Goal: Transaction & Acquisition: Purchase product/service

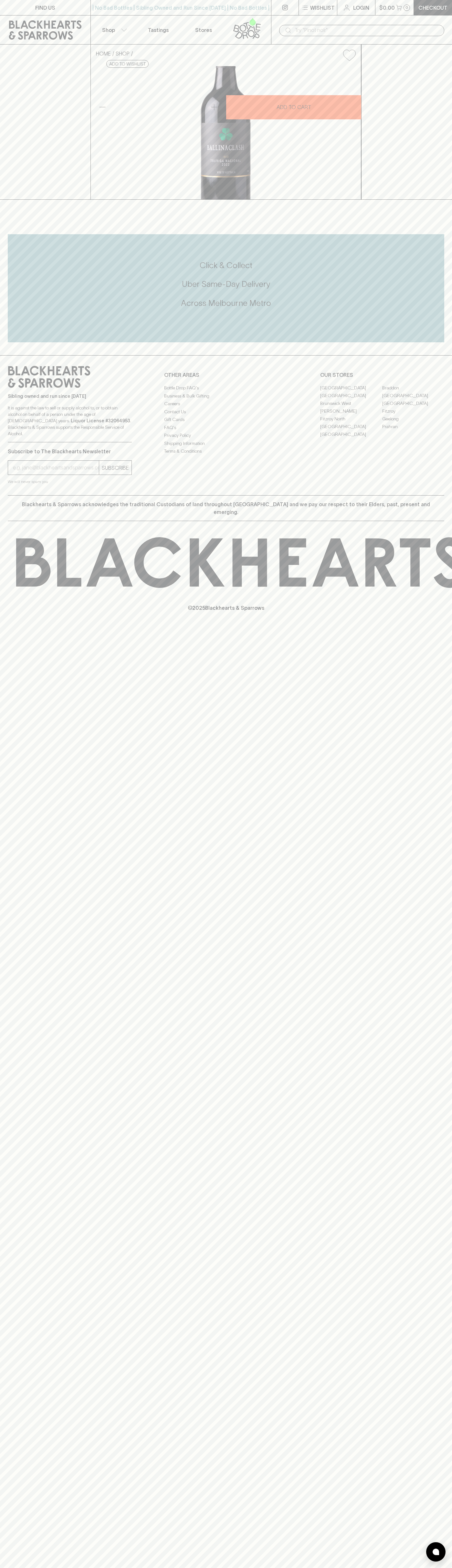
click at [23, 18] on link at bounding box center [45, 30] width 90 height 29
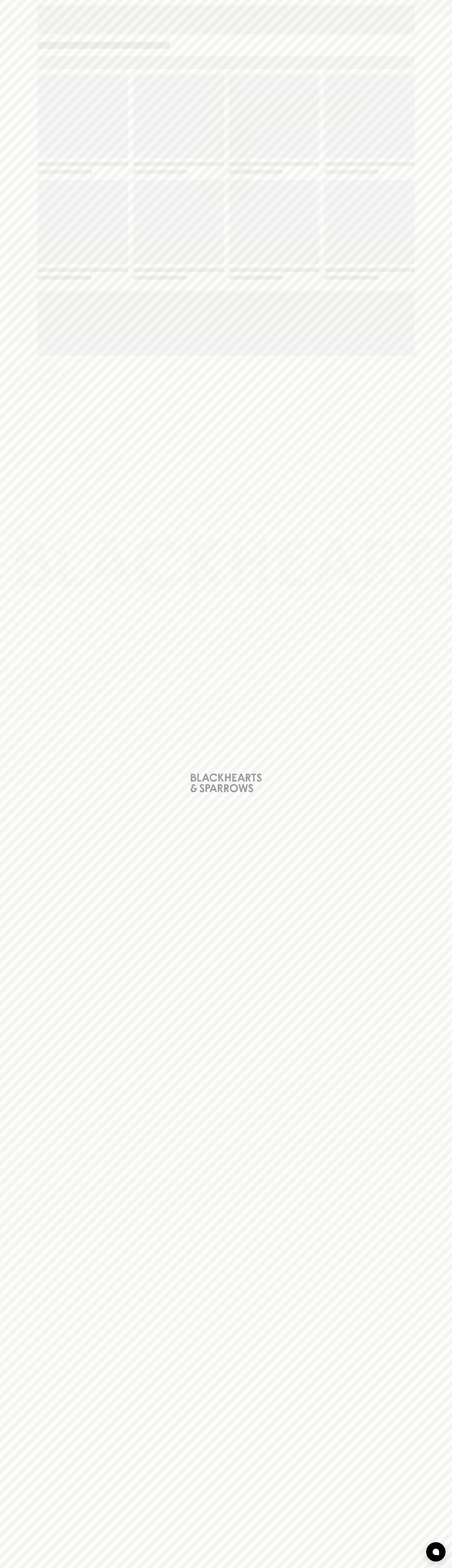
click at [451, 153] on div "Loading" at bounding box center [226, 784] width 452 height 1568
click at [85, 1567] on html "FIND US | No Bad Bottles | Sibling Owned and Run Since [DATE] | No Bad Bottles …" at bounding box center [226, 784] width 452 height 1568
click at [23, 272] on div "Loading" at bounding box center [226, 784] width 452 height 1568
